Goal: Transaction & Acquisition: Register for event/course

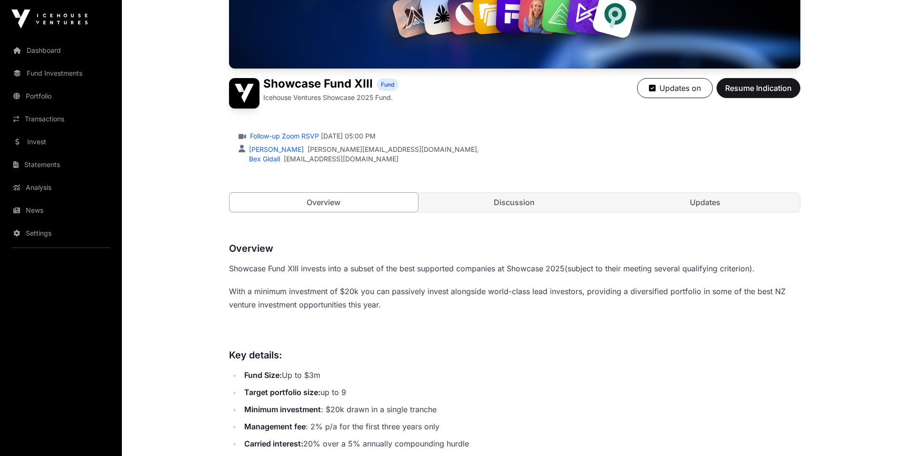
scroll to position [230, 0]
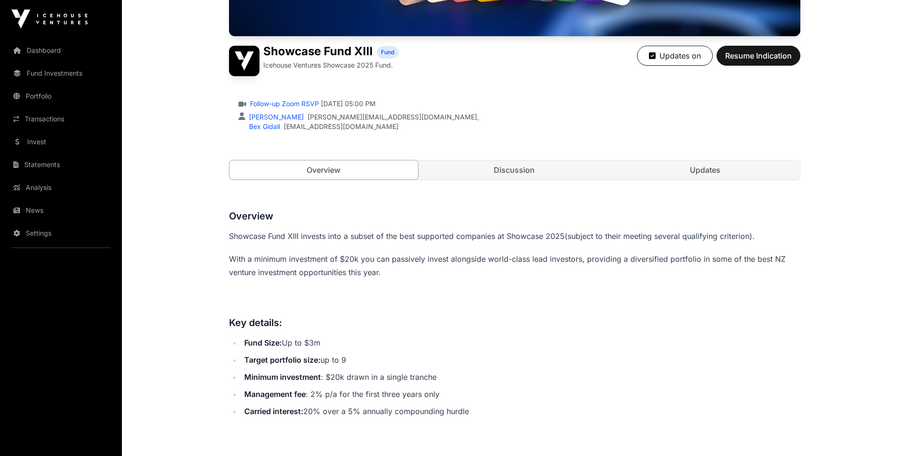
click at [400, 412] on li "Carried interest: 20% over a 5% annually compounding hurdle" at bounding box center [520, 411] width 559 height 13
click at [364, 389] on li "Management fee : 2% p/a for the first three years only" at bounding box center [520, 394] width 559 height 13
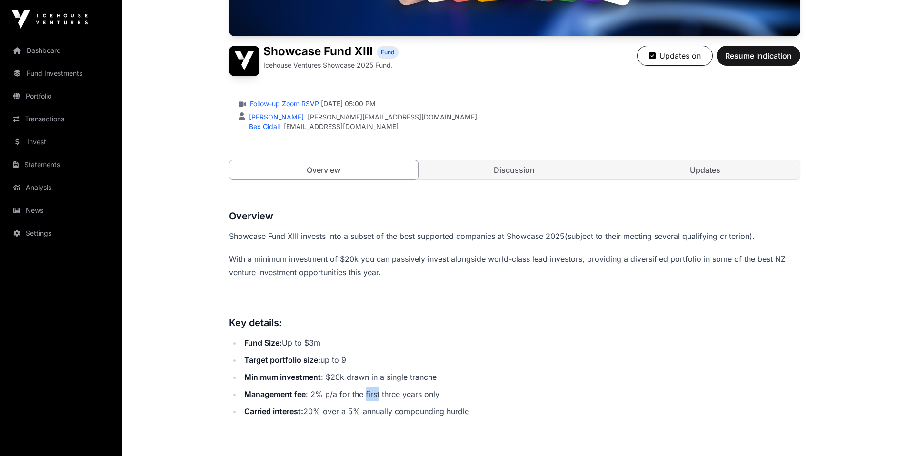
click at [364, 389] on li "Management fee : 2% p/a for the first three years only" at bounding box center [520, 394] width 559 height 13
click at [384, 405] on li "Carried interest: 20% over a 5% annually compounding hurdle" at bounding box center [520, 411] width 559 height 13
click at [535, 166] on link "Discussion" at bounding box center [514, 169] width 189 height 19
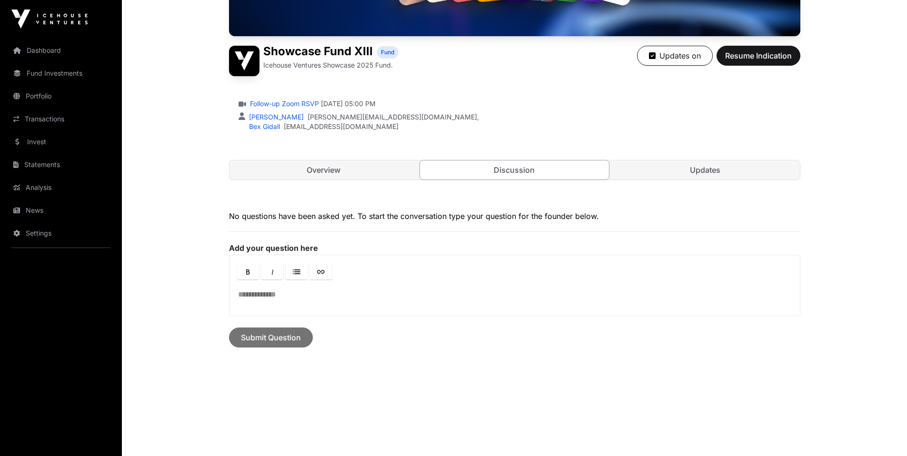
click at [684, 175] on link "Updates" at bounding box center [705, 169] width 189 height 19
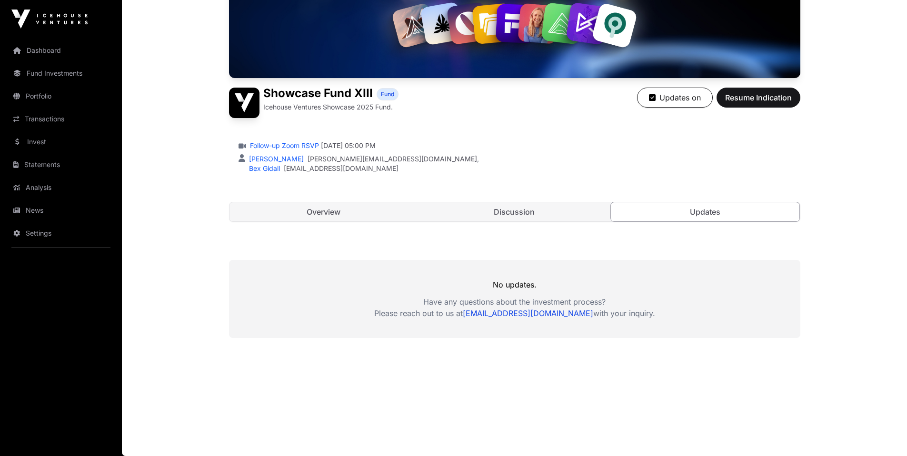
click at [338, 206] on link "Overview" at bounding box center [323, 211] width 189 height 19
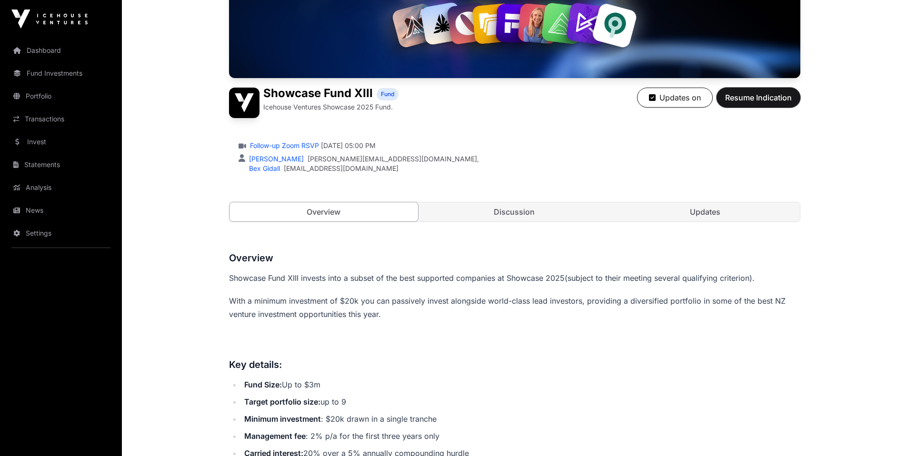
click at [746, 103] on button "Resume Indication" at bounding box center [759, 98] width 84 height 20
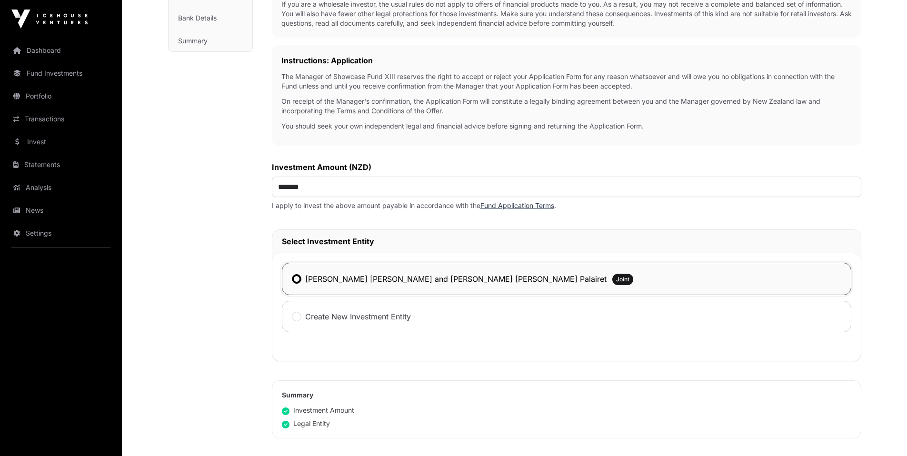
scroll to position [371, 0]
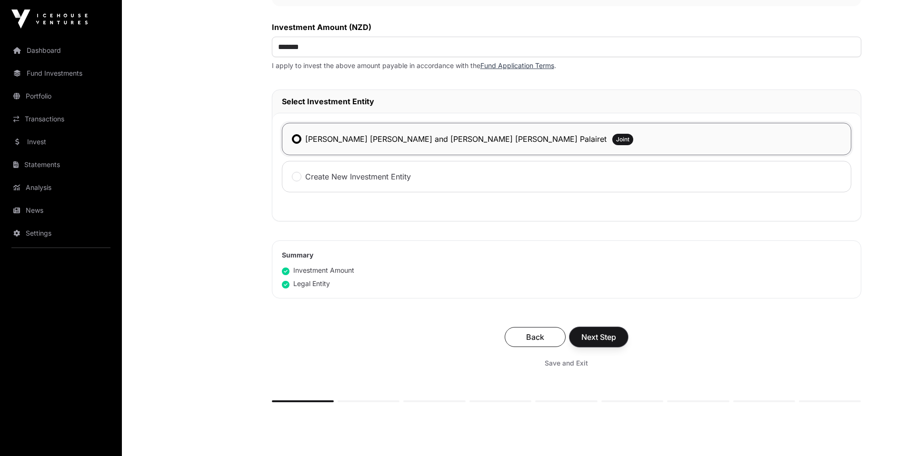
click at [603, 337] on span "Next Step" at bounding box center [598, 336] width 35 height 11
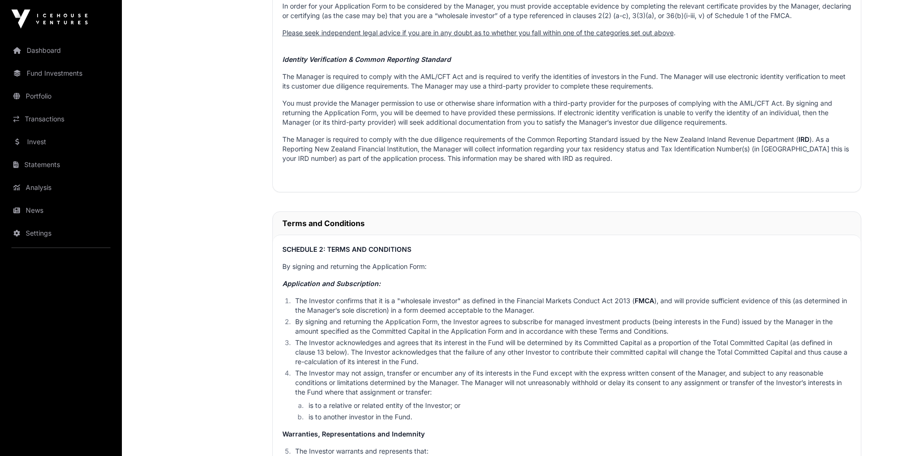
scroll to position [1173, 0]
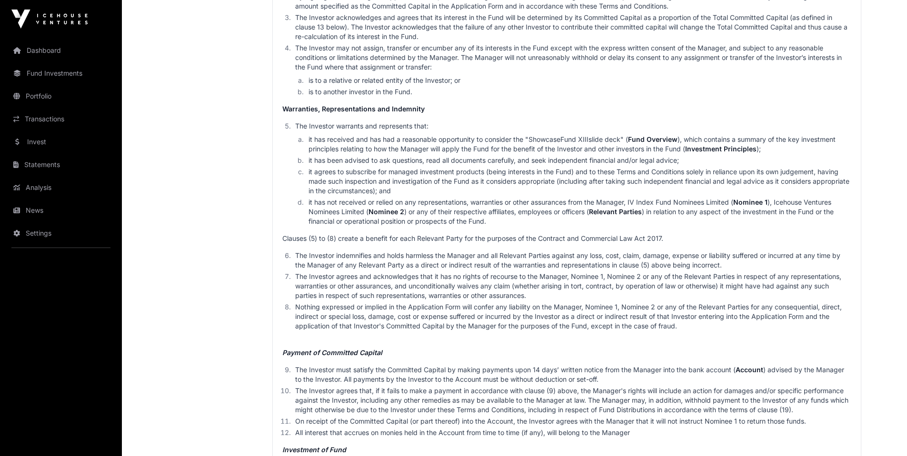
click at [55, 99] on link "Portfolio" at bounding box center [61, 96] width 107 height 21
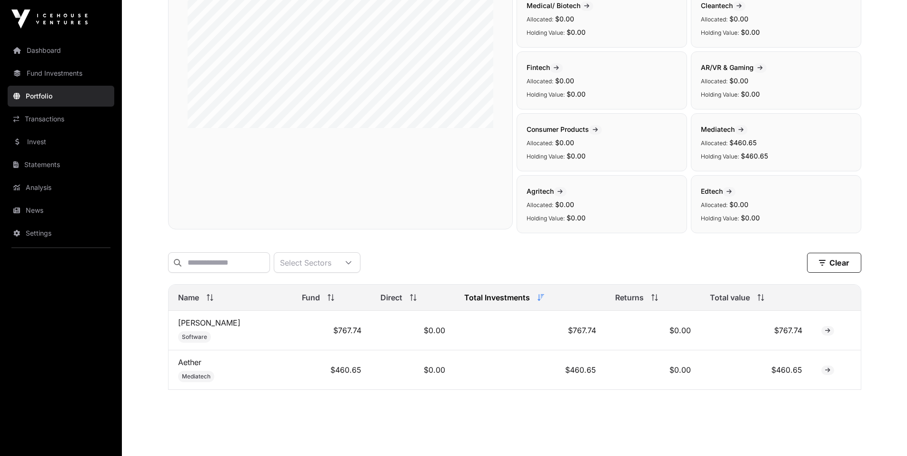
scroll to position [177, 0]
